Goal: Contribute content: Add original content to the website for others to see

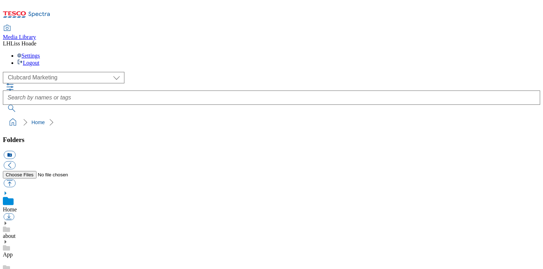
scroll to position [1, 0]
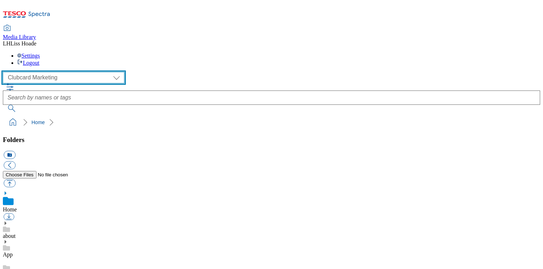
click at [61, 72] on select "Clubcard Marketing Dotcom UK GHS Marketing UK GHS Product UK GHS ROI" at bounding box center [64, 77] width 122 height 11
select select "flare-ghs-mktg"
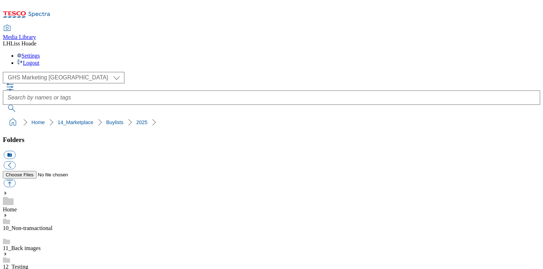
scroll to position [92, 0]
click at [15, 151] on button "icon_new_folder" at bounding box center [10, 155] width 12 height 8
type input "2526-Back-to-Uni"
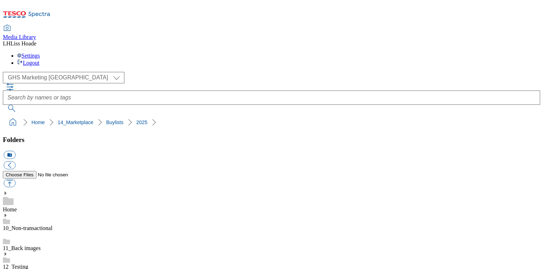
click at [15, 179] on button "button" at bounding box center [10, 183] width 12 height 8
type input "C:\fakepath\2526-Buylist-Header-1390x392-BTU.jpg"
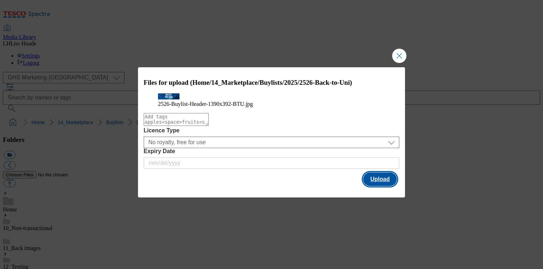
click at [383, 186] on button "Upload" at bounding box center [380, 179] width 34 height 14
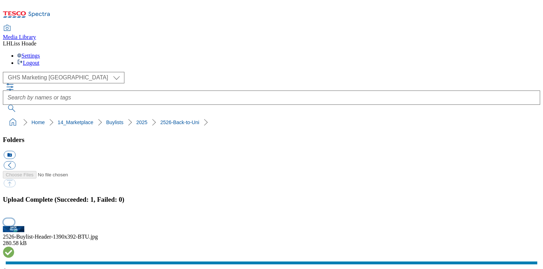
click at [14, 219] on button "button" at bounding box center [9, 222] width 11 height 7
